Goal: Information Seeking & Learning: Understand process/instructions

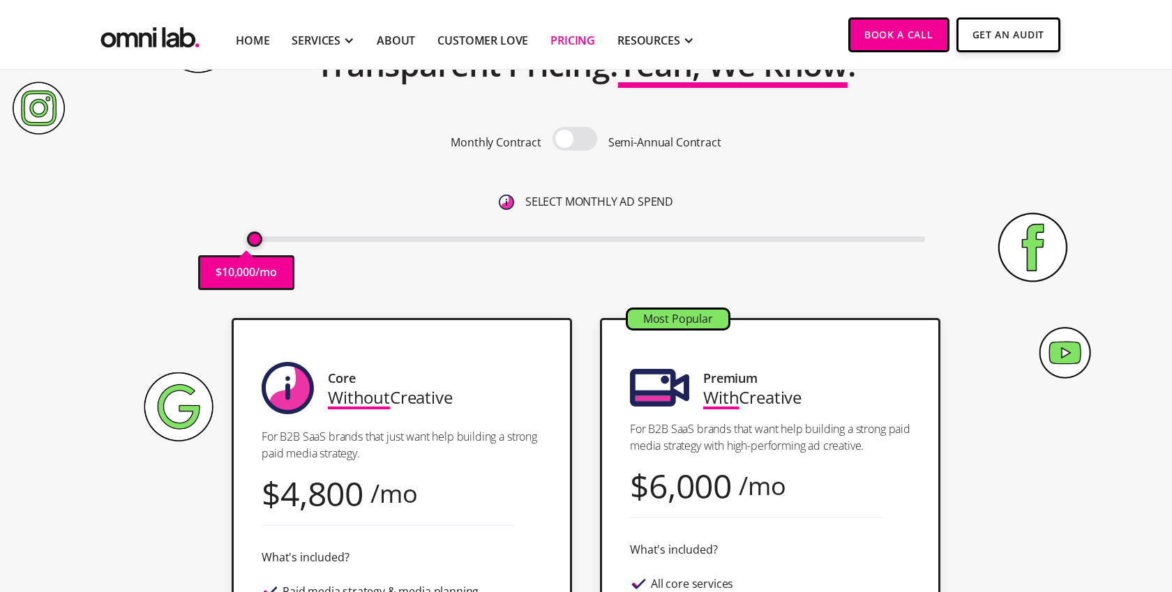
scroll to position [49, 0]
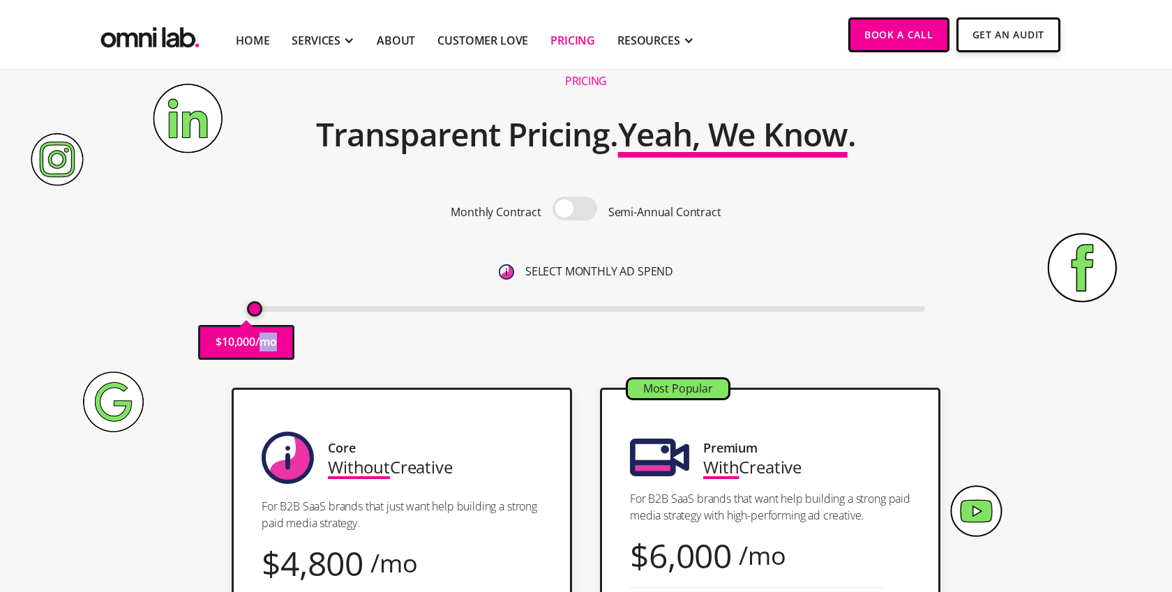
drag, startPoint x: 264, startPoint y: 345, endPoint x: 294, endPoint y: 337, distance: 31.1
click at [316, 342] on div "Pricing Transparent Pricing. Yeah, We Know . Monthly Contract Semi-Annual Contr…" at bounding box center [586, 218] width 848 height 311
click at [365, 308] on input "range" at bounding box center [586, 309] width 679 height 6
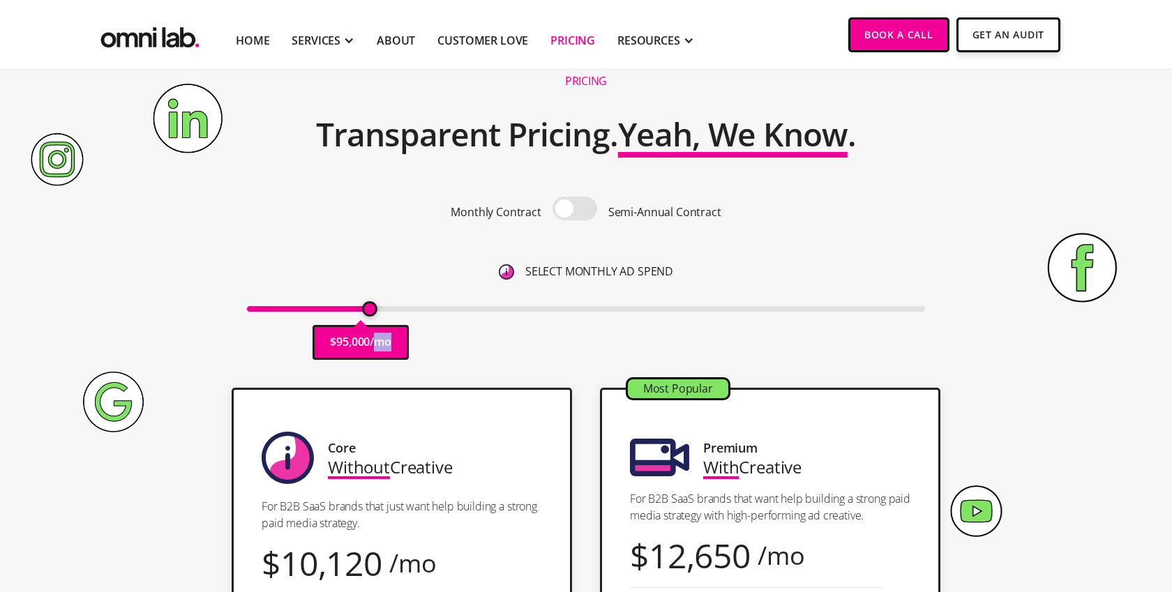
drag, startPoint x: 361, startPoint y: 310, endPoint x: 371, endPoint y: 309, distance: 9.8
click at [371, 309] on input "range" at bounding box center [586, 309] width 679 height 6
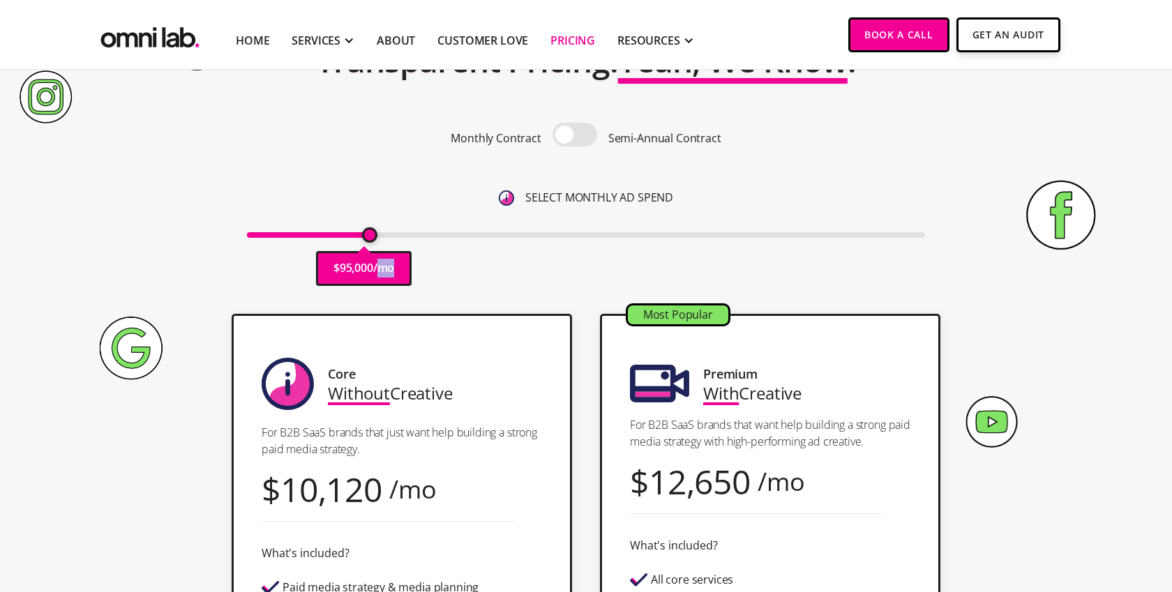
scroll to position [121, 0]
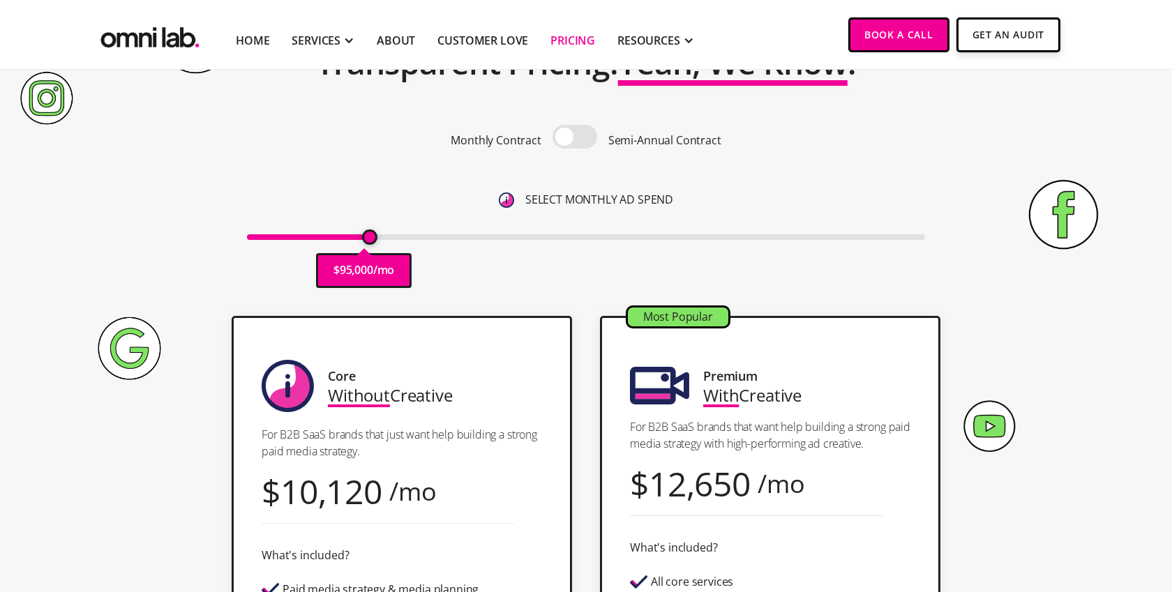
click at [586, 135] on span at bounding box center [574, 137] width 45 height 24
click at [575, 138] on input "checkbox" at bounding box center [575, 138] width 0 height 0
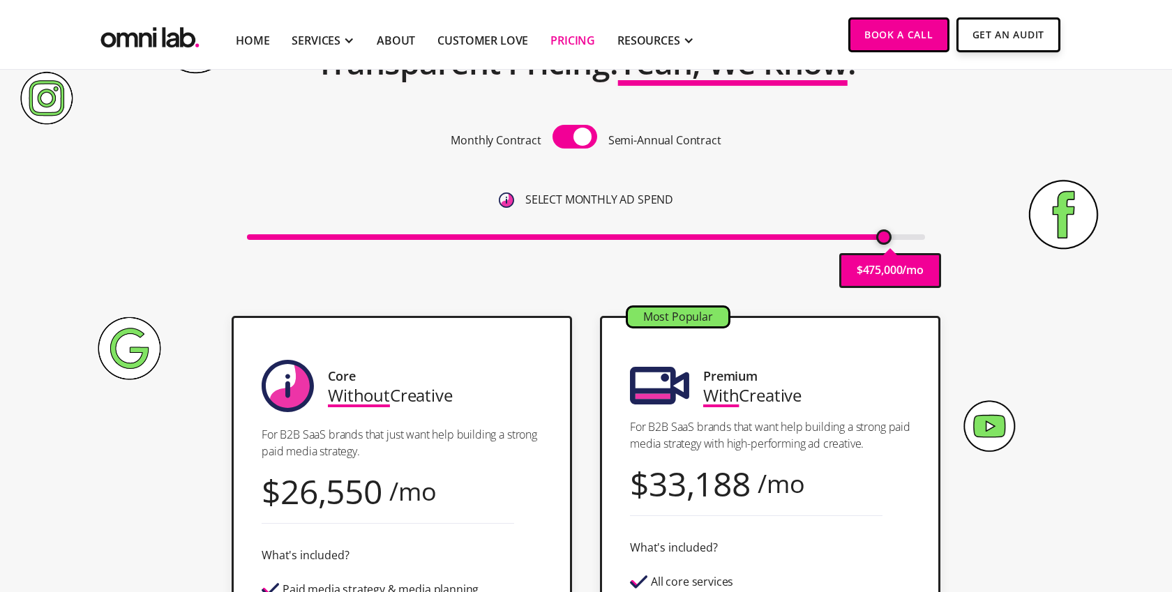
drag, startPoint x: 368, startPoint y: 239, endPoint x: 880, endPoint y: 233, distance: 511.9
click at [880, 234] on input "range" at bounding box center [586, 237] width 679 height 6
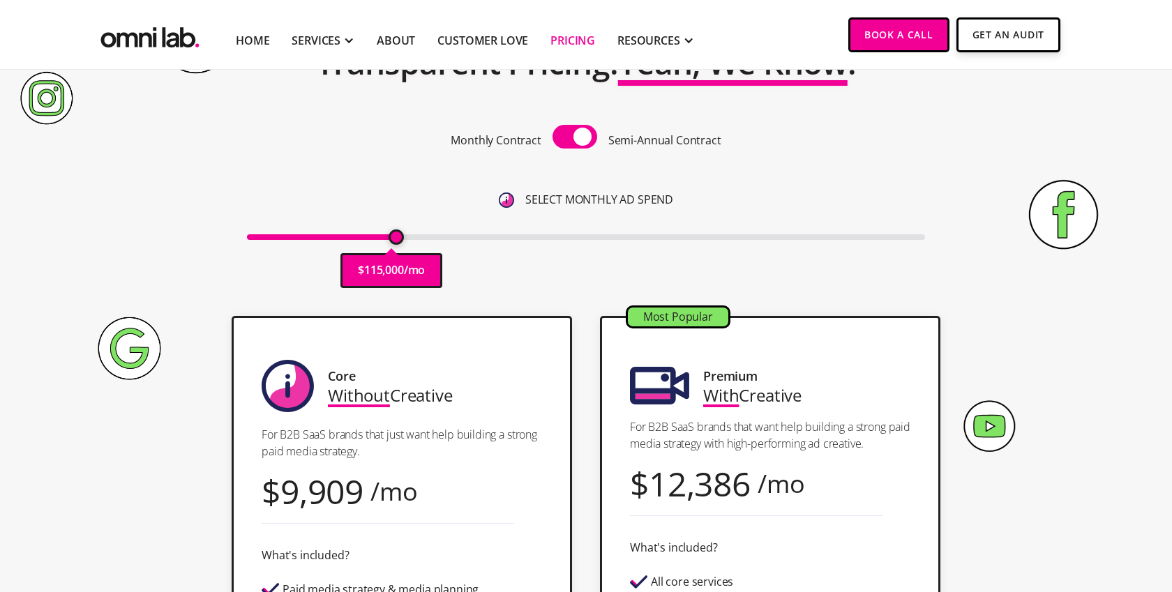
drag, startPoint x: 885, startPoint y: 238, endPoint x: 397, endPoint y: 257, distance: 488.5
click at [397, 240] on input "range" at bounding box center [586, 237] width 679 height 6
drag, startPoint x: 396, startPoint y: 237, endPoint x: 368, endPoint y: 239, distance: 27.9
type input "95000"
click at [368, 238] on input "range" at bounding box center [586, 237] width 679 height 6
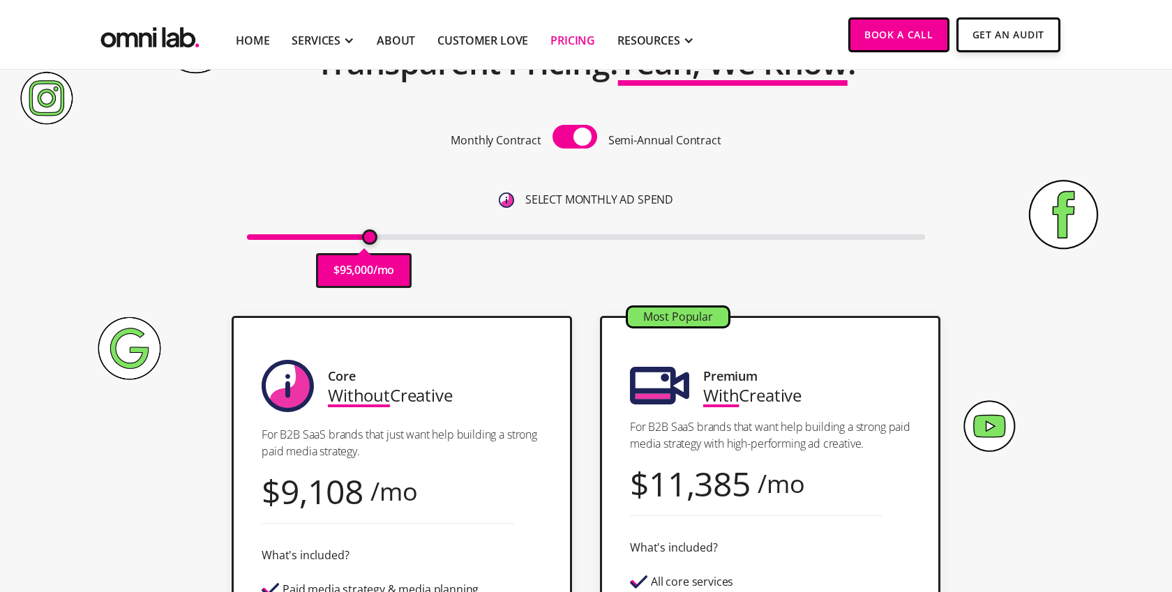
click at [195, 271] on div "Pricing Transparent Pricing. Yeah, We Know . Monthly Contract Semi-Annual Contr…" at bounding box center [586, 146] width 848 height 311
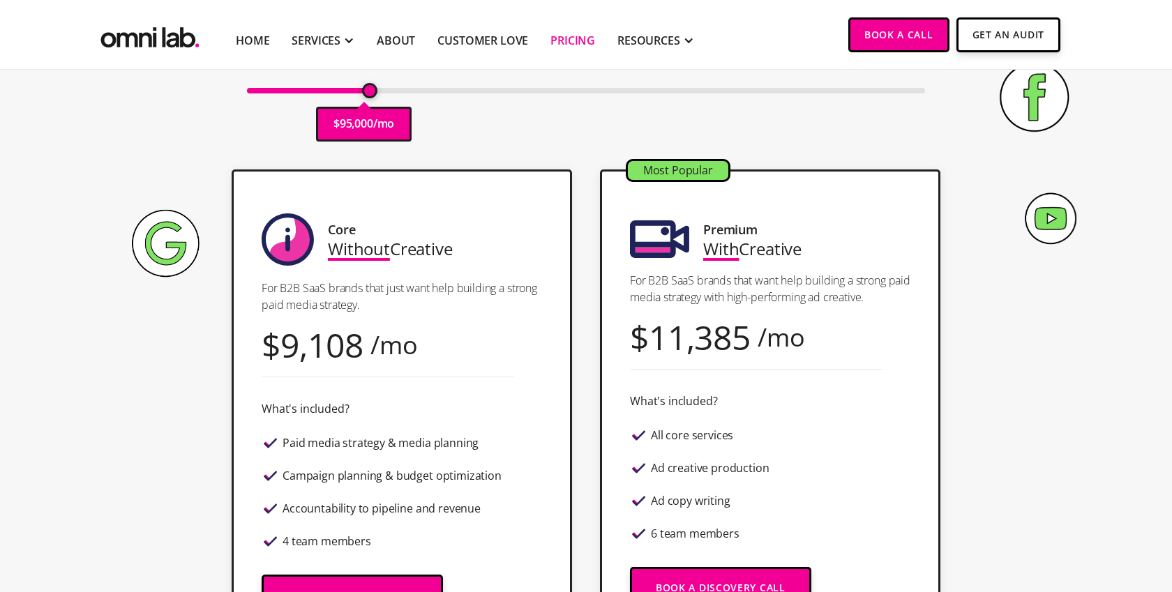
scroll to position [218, 0]
